Goal: Task Accomplishment & Management: Understand process/instructions

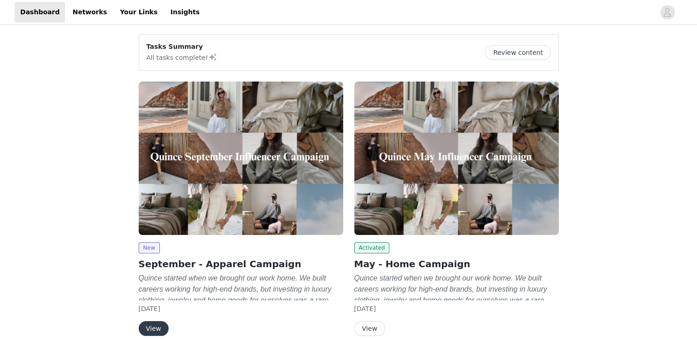
click at [153, 329] on button "View" at bounding box center [154, 328] width 30 height 15
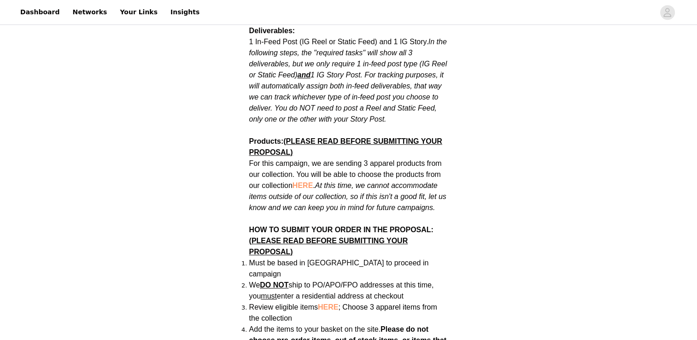
scroll to position [526, 0]
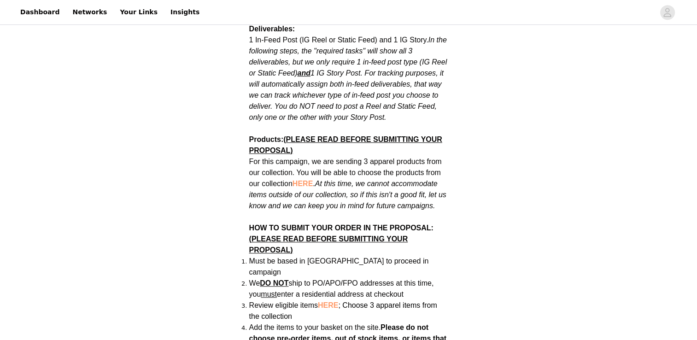
click at [306, 180] on span "HERE" at bounding box center [303, 184] width 20 height 8
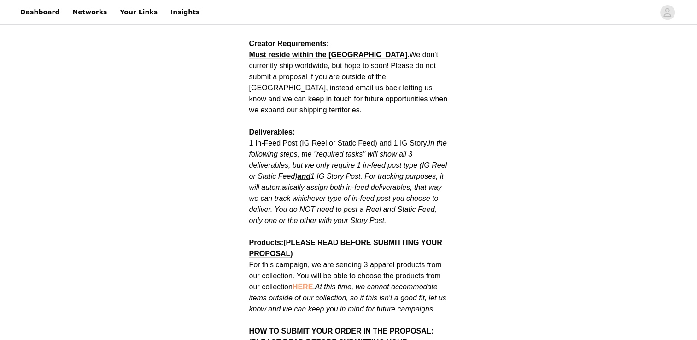
scroll to position [424, 0]
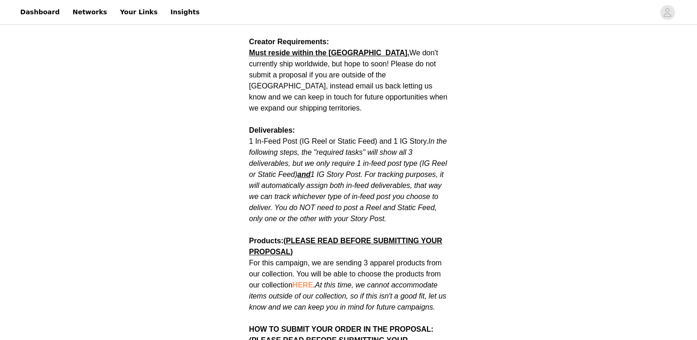
click at [304, 281] on span "HERE" at bounding box center [303, 285] width 20 height 8
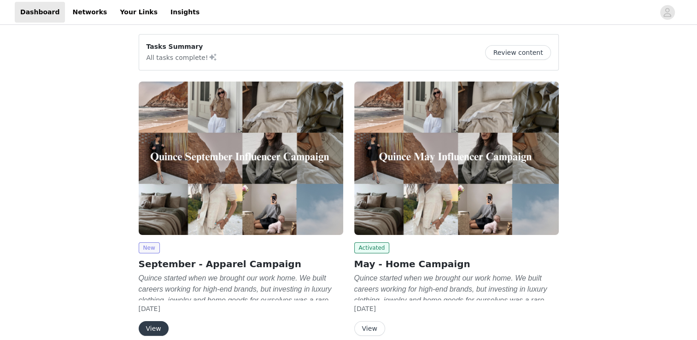
click at [148, 245] on span "New" at bounding box center [149, 247] width 21 height 11
click at [147, 248] on span "New" at bounding box center [149, 247] width 21 height 11
drag, startPoint x: 147, startPoint y: 331, endPoint x: 100, endPoint y: 264, distance: 82.1
click at [157, 326] on button "View" at bounding box center [154, 328] width 30 height 15
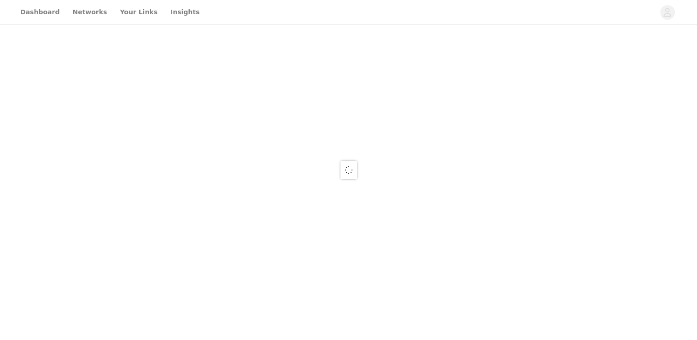
click at [157, 326] on div at bounding box center [348, 170] width 697 height 340
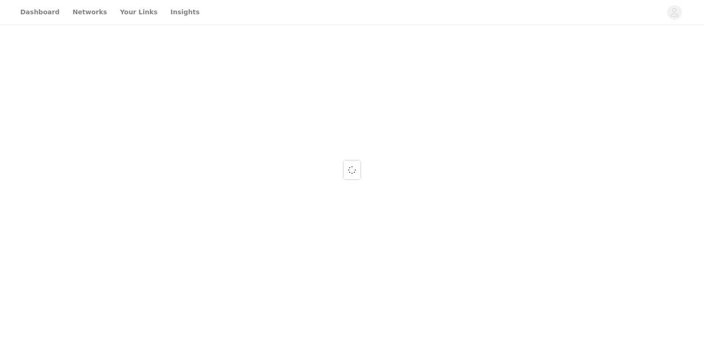
click at [157, 326] on div at bounding box center [352, 170] width 704 height 340
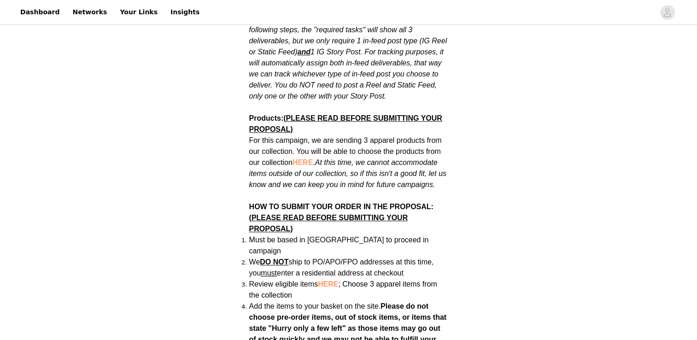
scroll to position [549, 0]
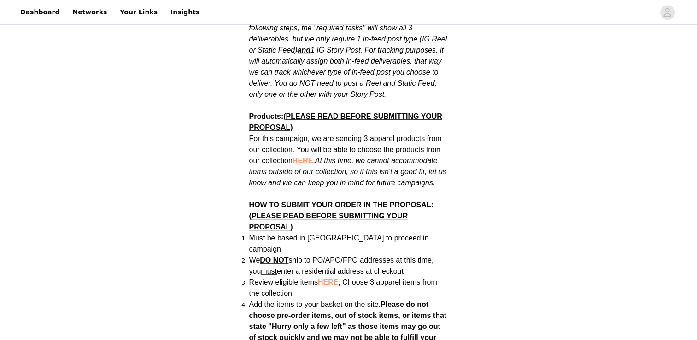
click at [330, 278] on span "HERE" at bounding box center [328, 282] width 20 height 8
